Goal: Book appointment/travel/reservation

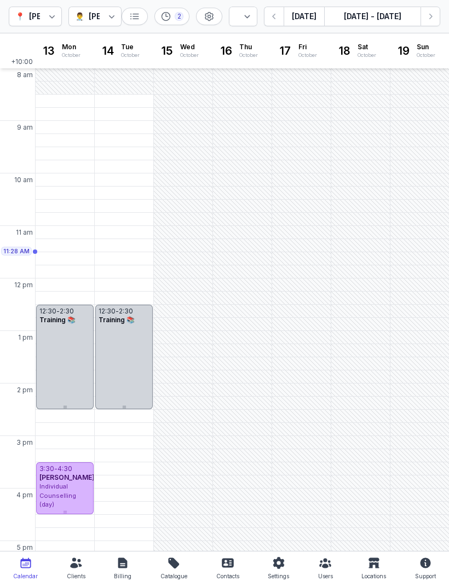
select select "week"
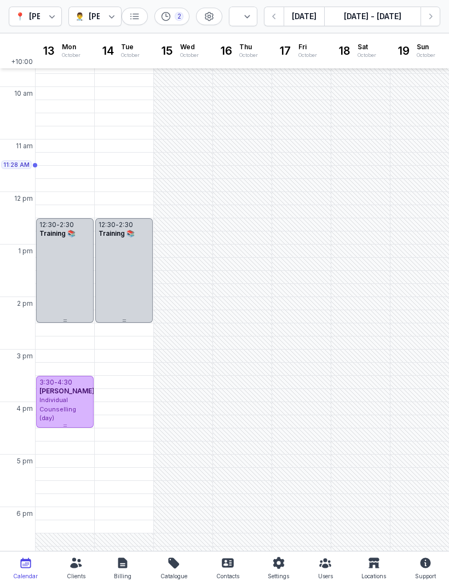
click at [301, 16] on button "[DATE]" at bounding box center [303, 17] width 40 height 20
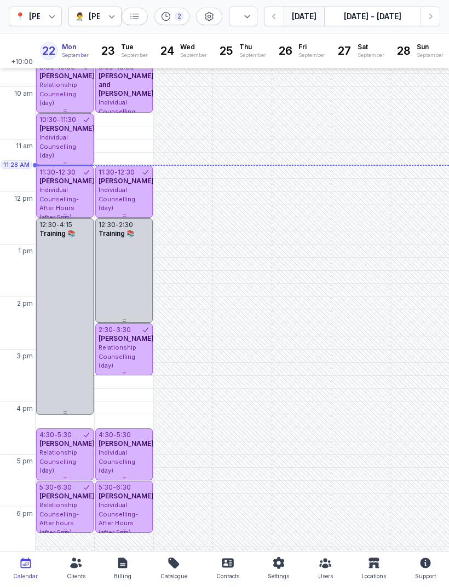
click at [433, 16] on icon "button" at bounding box center [430, 16] width 11 height 11
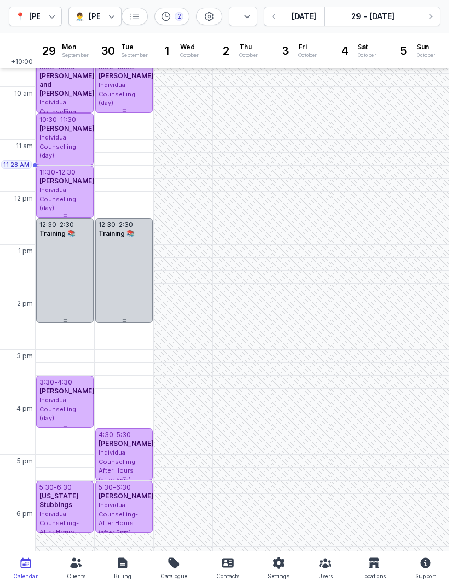
click at [421, 16] on button "Next week" at bounding box center [430, 17] width 20 height 20
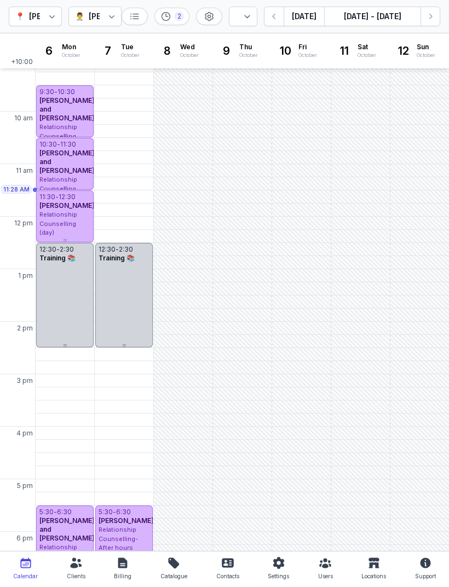
scroll to position [66, 0]
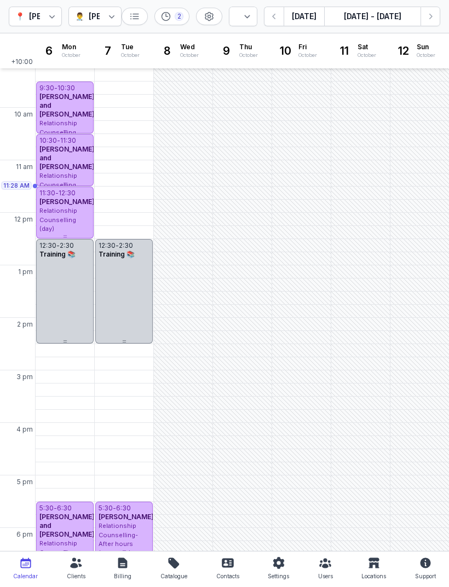
click at [59, 349] on div "2:30 PM - Mon" at bounding box center [64, 350] width 53 height 11
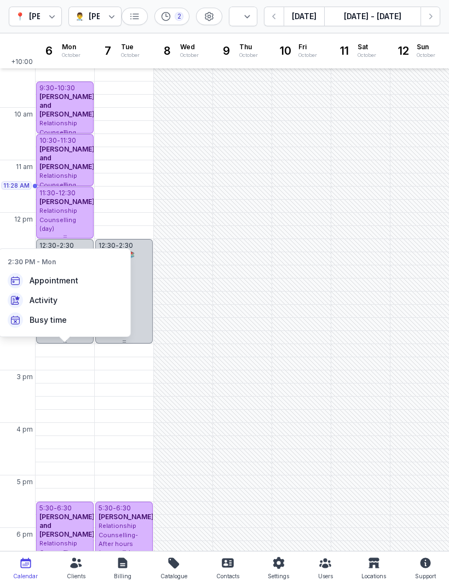
click at [42, 286] on span "Appointment" at bounding box center [54, 280] width 49 height 11
select select
type input "2025-10-06"
select select "14:30"
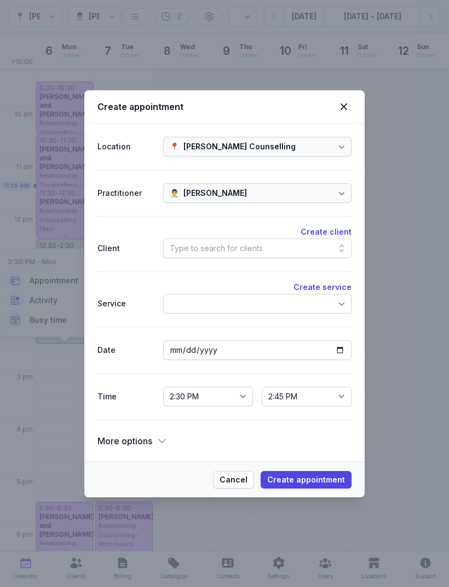
click at [263, 250] on div "Type to search for clients" at bounding box center [257, 249] width 188 height 20
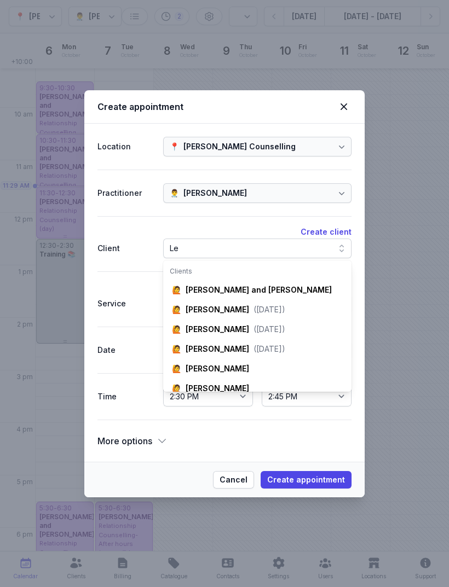
type input "Le"
click at [253, 332] on div "(14 Dec 1981)" at bounding box center [269, 329] width 32 height 11
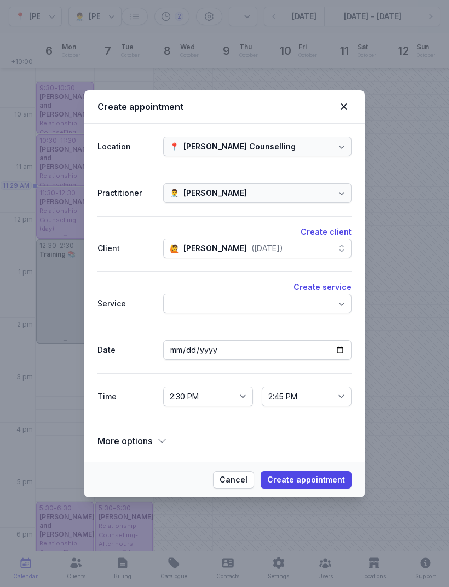
click at [279, 302] on div at bounding box center [257, 304] width 188 height 20
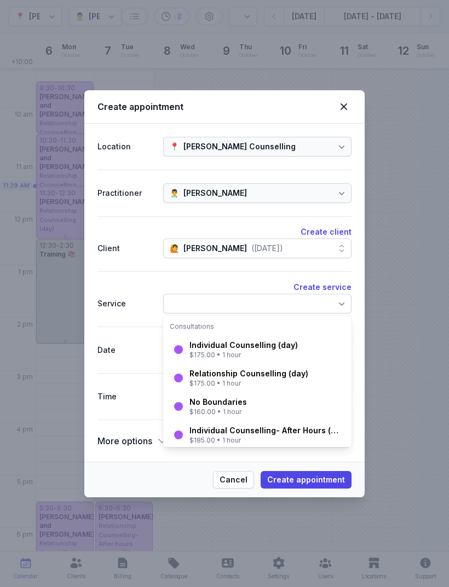
click at [248, 346] on div "Individual Counselling (day)" at bounding box center [243, 345] width 108 height 11
select select "15:30"
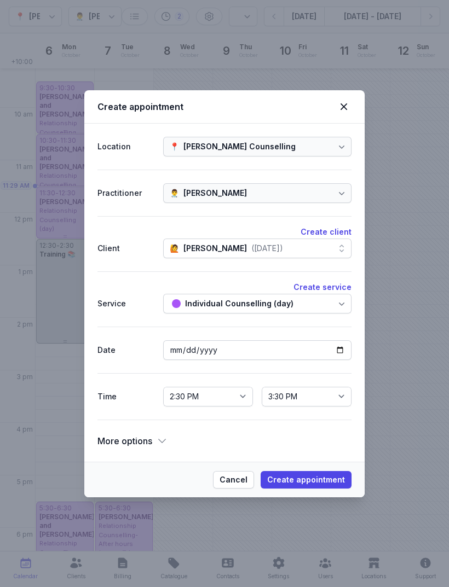
click at [322, 478] on span "Create appointment" at bounding box center [306, 479] width 78 height 13
select select
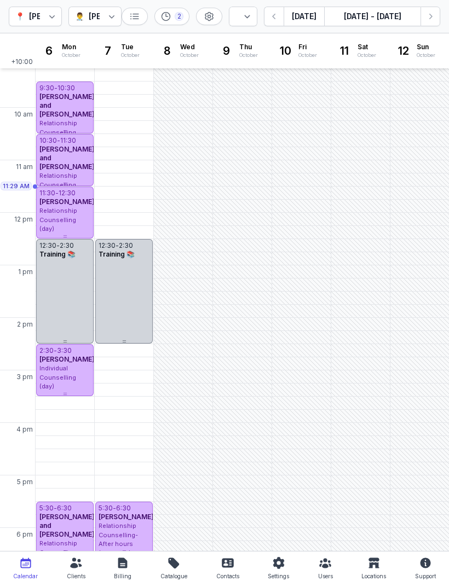
click at [300, 16] on button "[DATE]" at bounding box center [303, 17] width 40 height 20
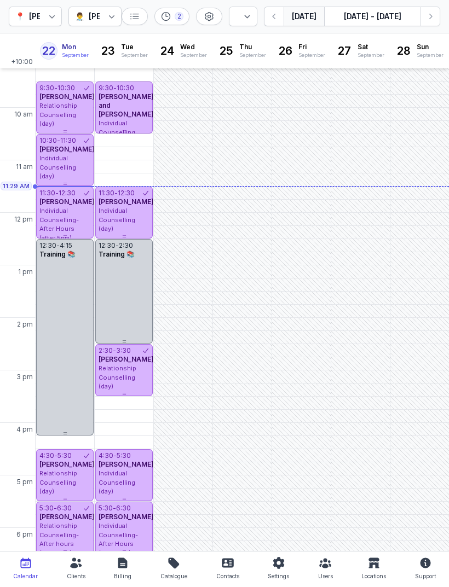
click at [72, 101] on span "[PERSON_NAME]" at bounding box center [66, 96] width 55 height 8
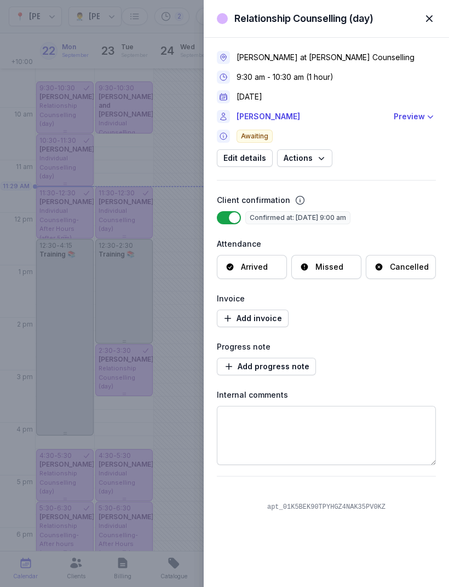
click at [255, 268] on div "Arrived" at bounding box center [254, 267] width 27 height 11
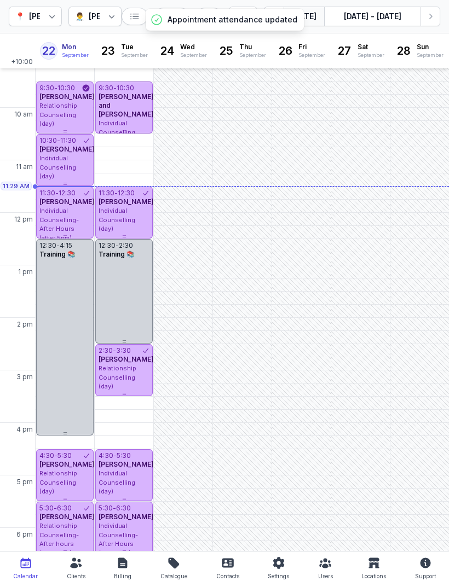
click at [65, 164] on span "Individual Counselling (day)" at bounding box center [57, 167] width 37 height 26
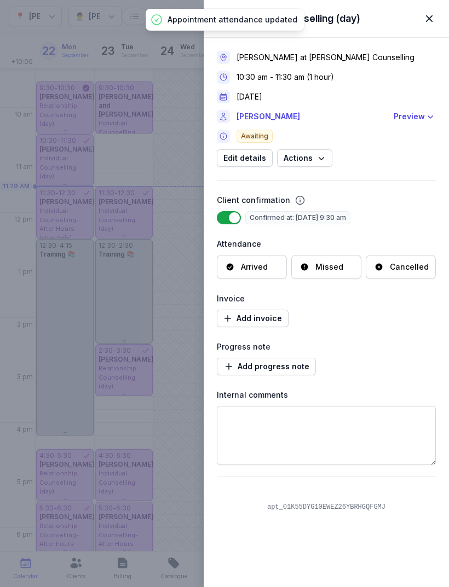
click at [258, 265] on div "Arrived" at bounding box center [254, 267] width 27 height 11
click at [429, 15] on span "button" at bounding box center [429, 19] width 24 height 24
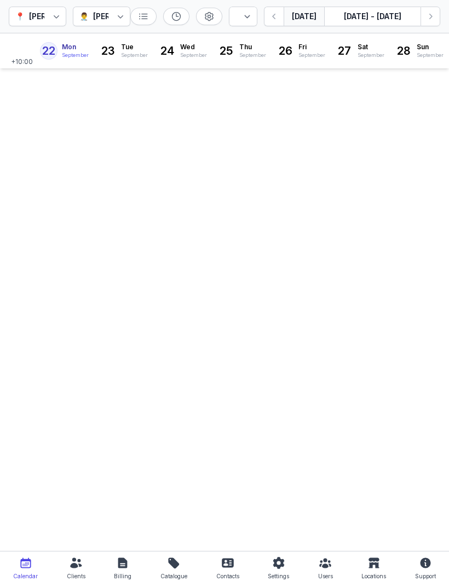
select select "week"
